Goal: Information Seeking & Learning: Learn about a topic

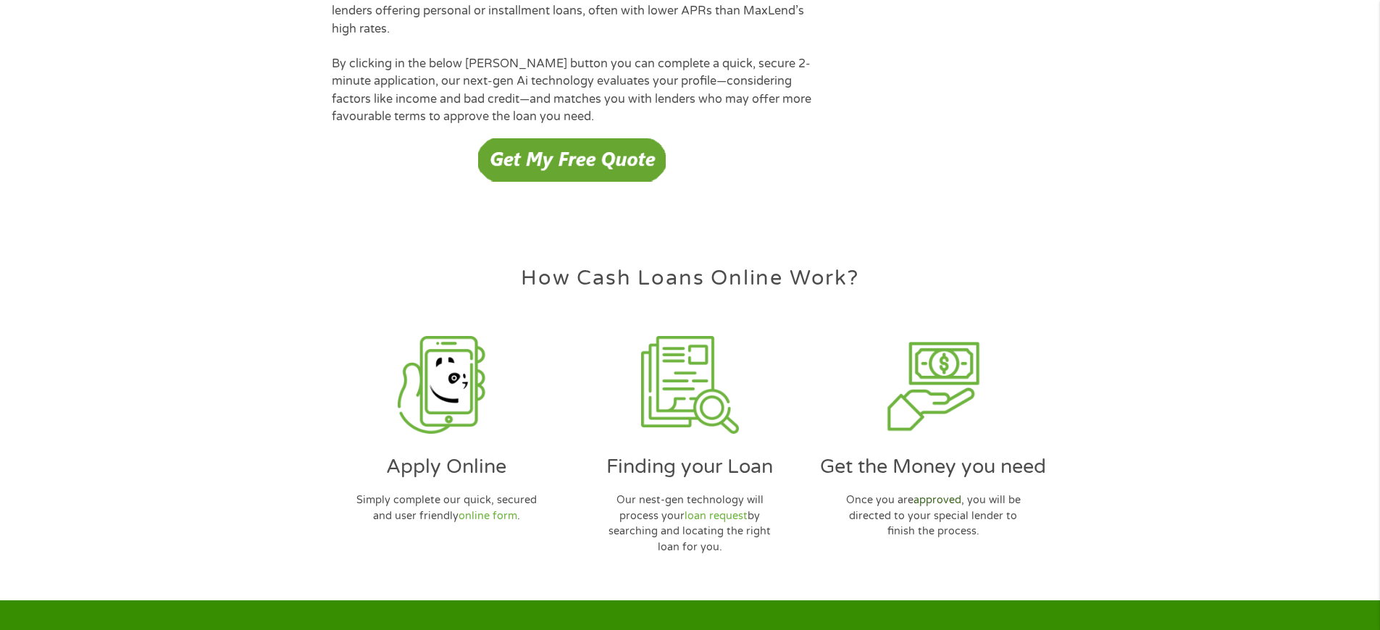
scroll to position [4188, 0]
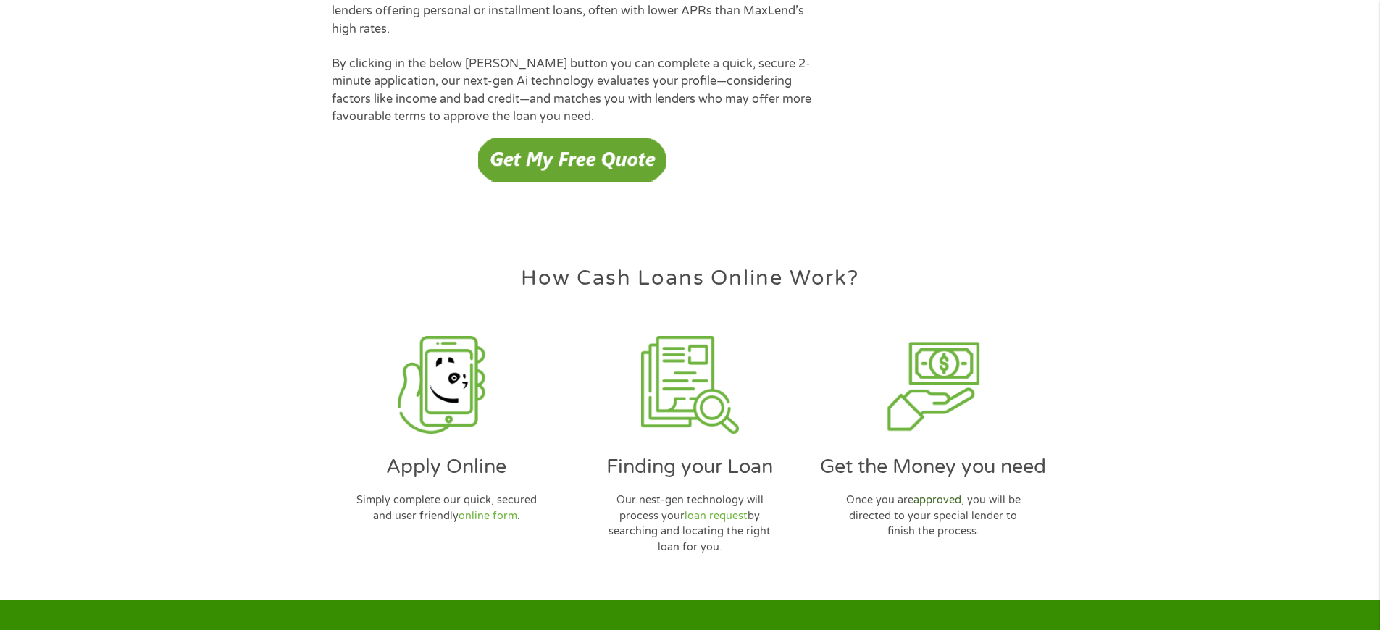
scroll to position [4188, 0]
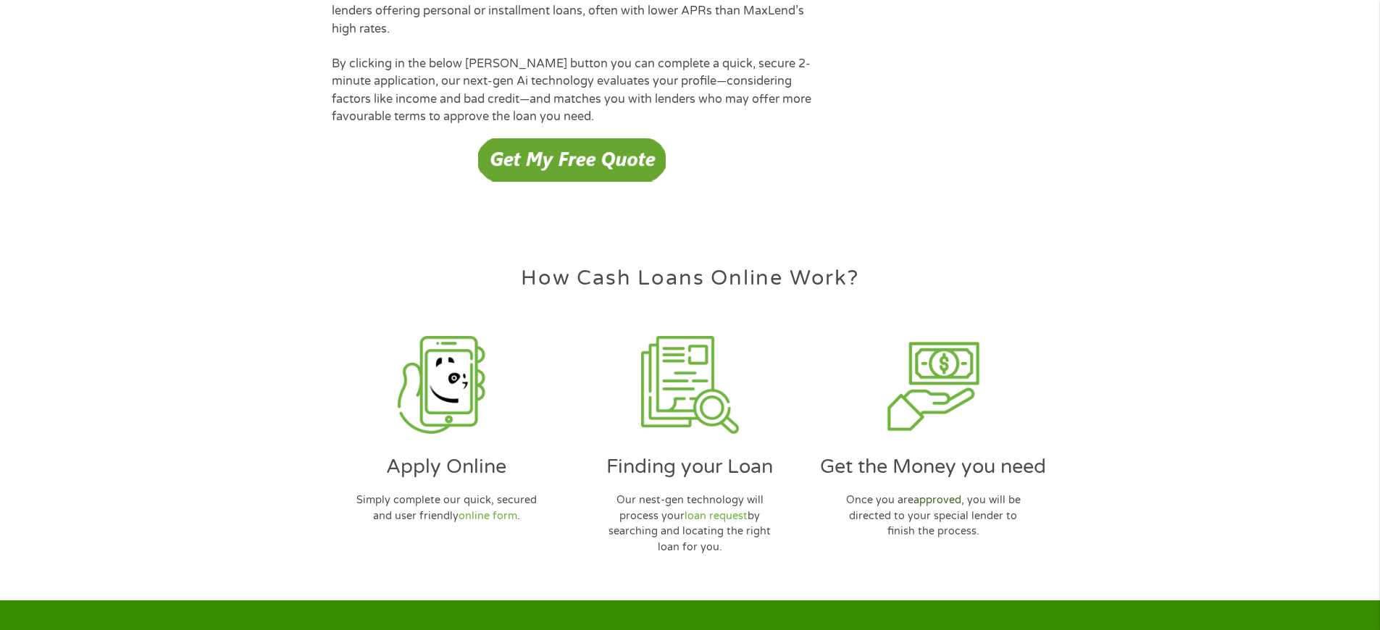
scroll to position [4188, 0]
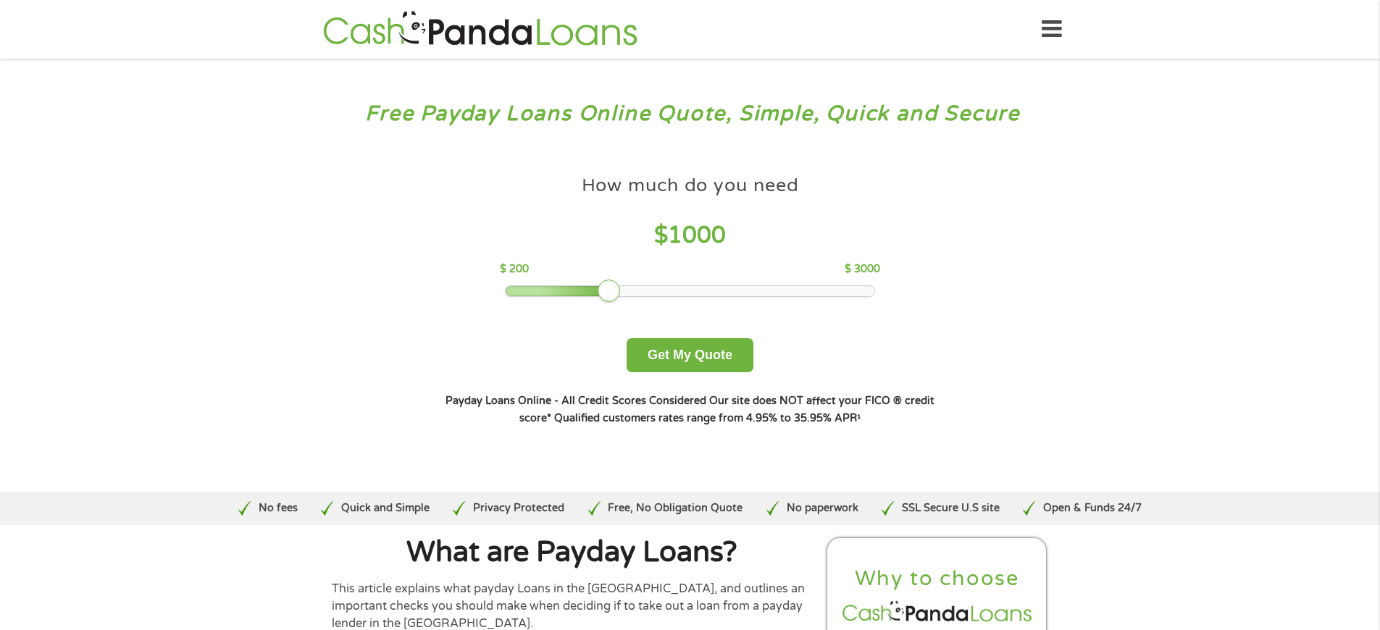
scroll to position [4864, 0]
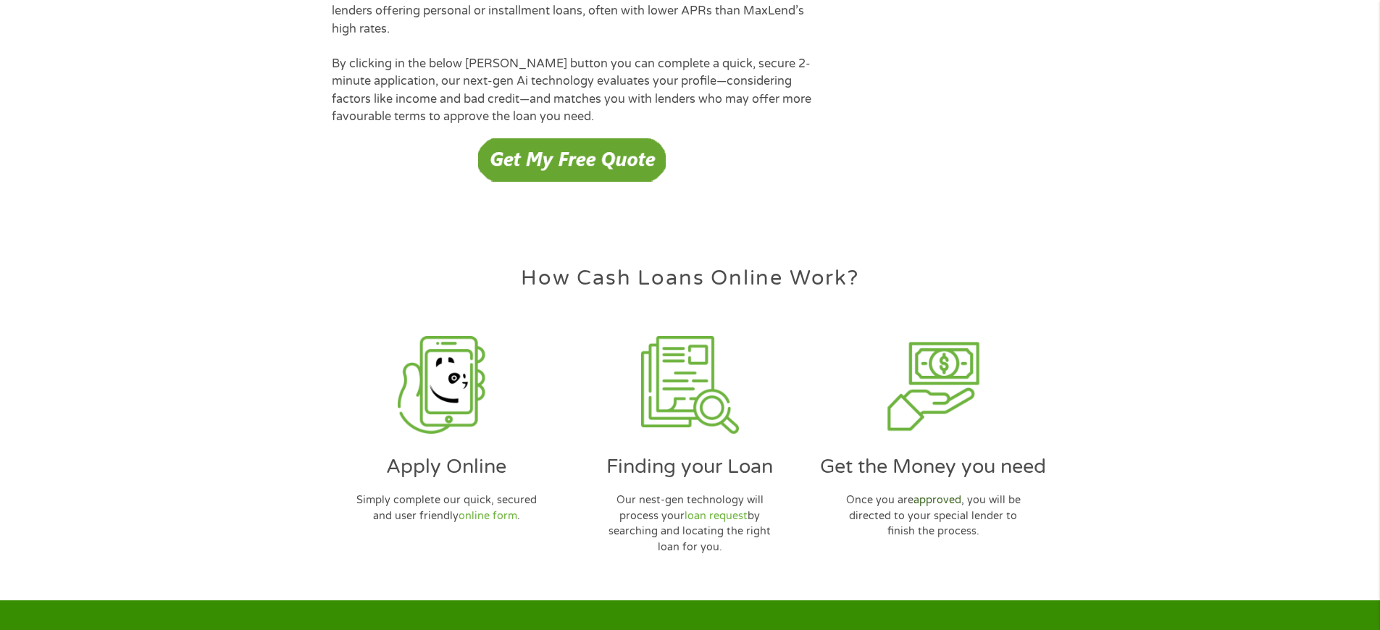
scroll to position [4188, 0]
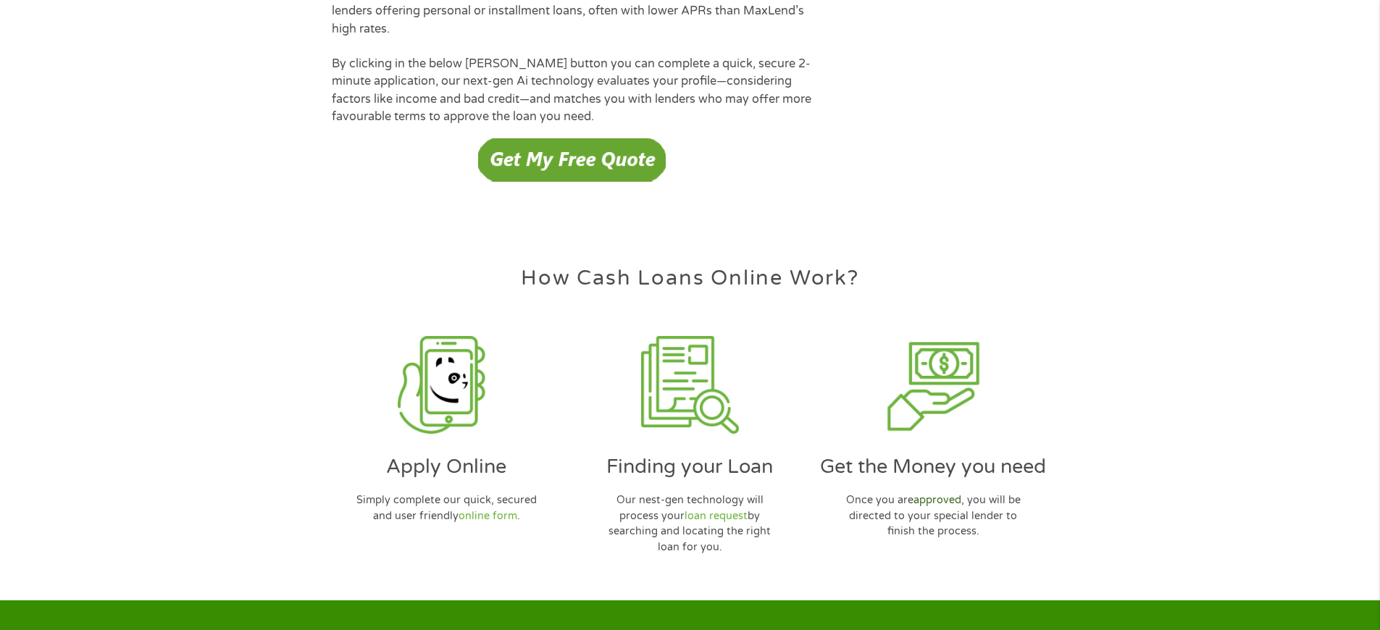
scroll to position [4188, 0]
